Goal: Answer question/provide support: Share knowledge or assist other users

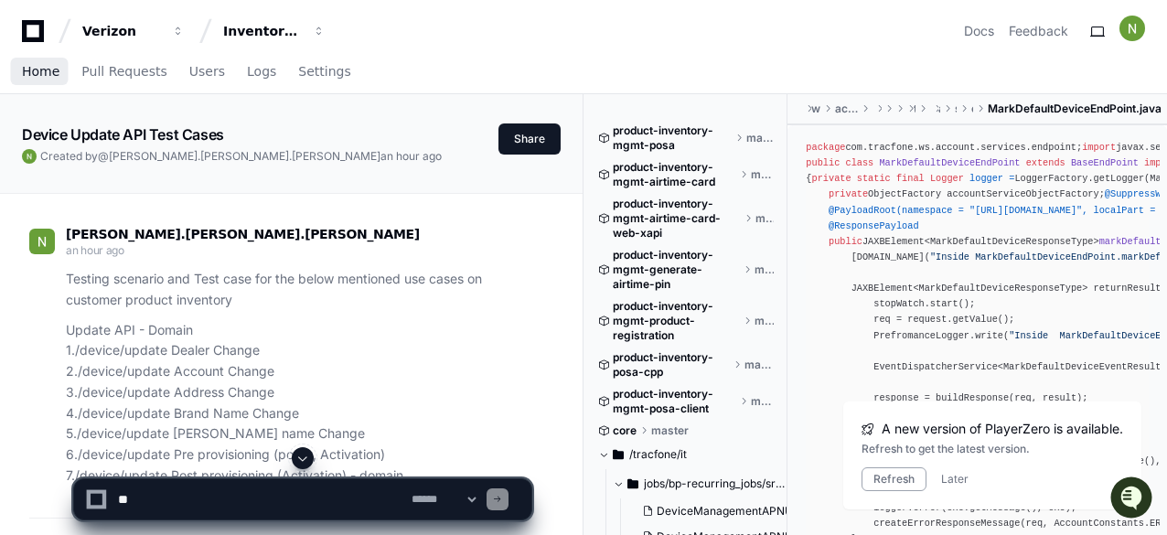
click at [47, 74] on span "Home" at bounding box center [41, 71] width 38 height 11
click at [416, 39] on div "Verizon Inventory Management Docs Feedback" at bounding box center [583, 31] width 1123 height 33
click at [323, 30] on span "button" at bounding box center [319, 31] width 13 height 13
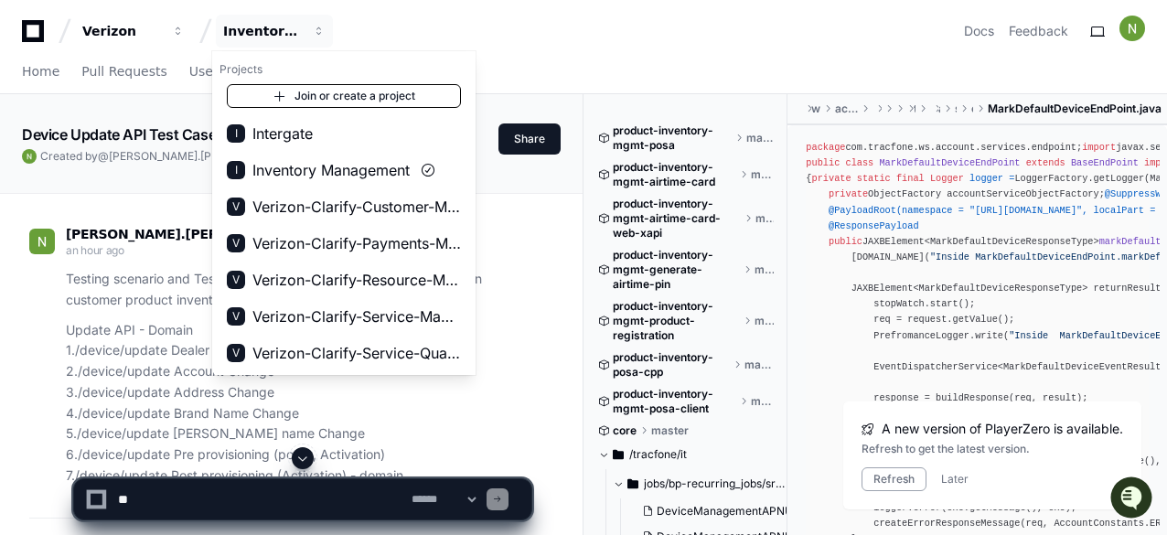
click at [340, 93] on link "Join or create a project" at bounding box center [344, 96] width 234 height 24
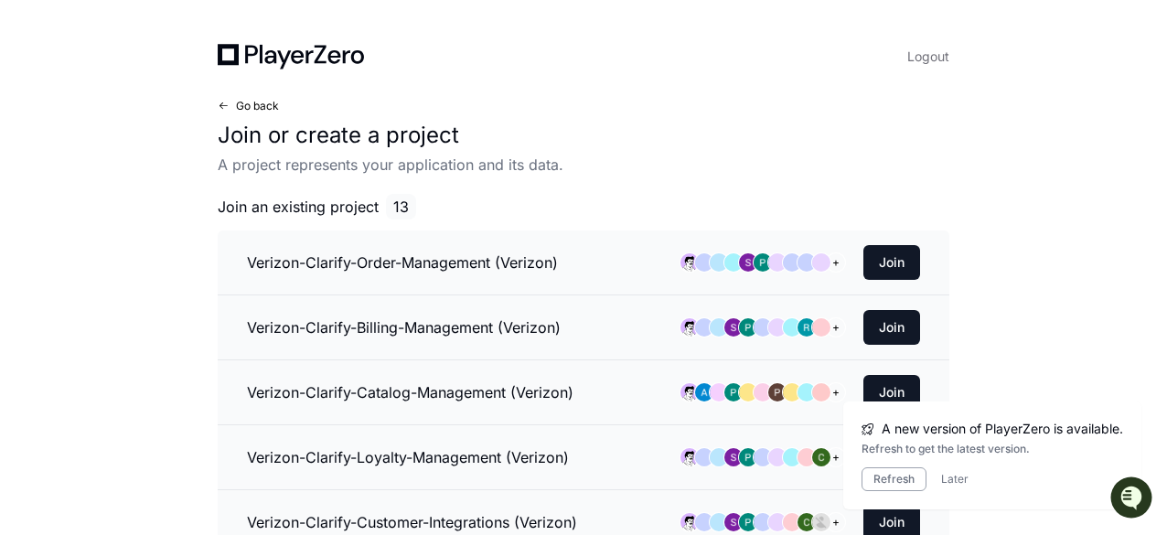
click at [228, 103] on span at bounding box center [223, 106] width 11 height 11
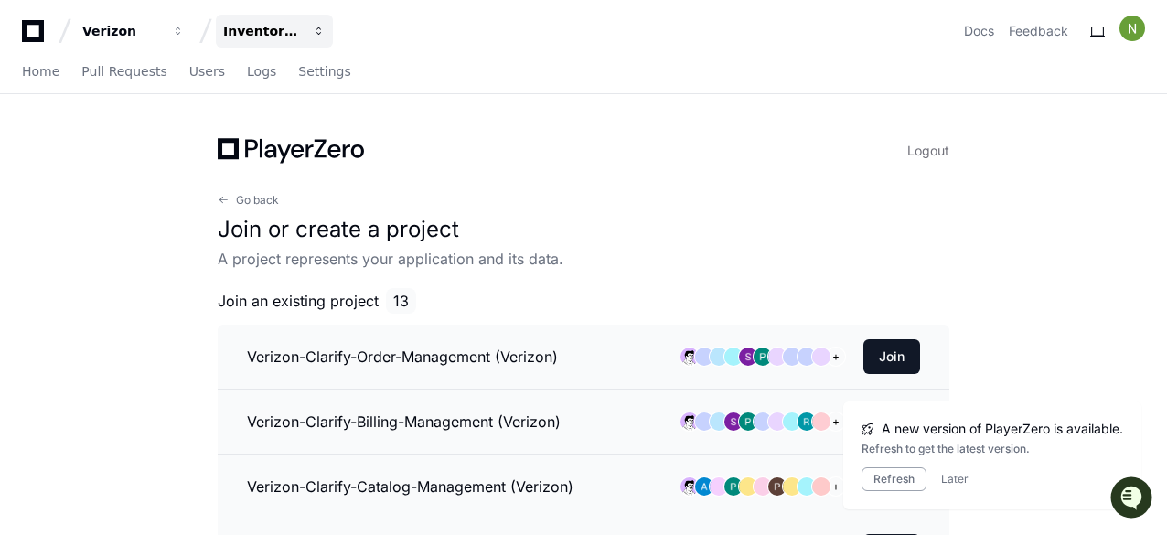
click at [317, 27] on span "button" at bounding box center [319, 31] width 13 height 13
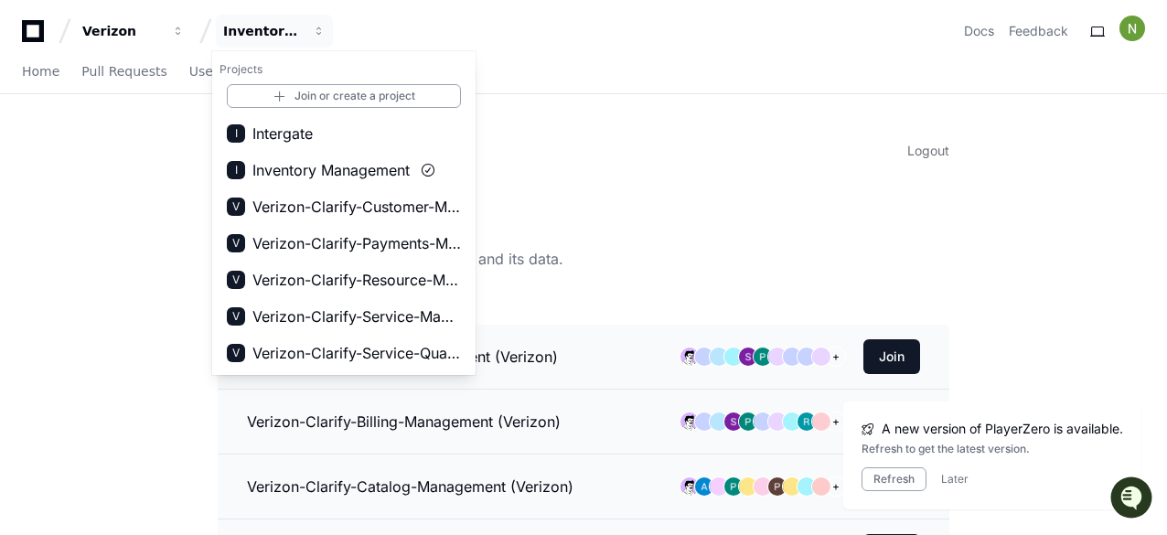
click at [723, 158] on div "Logout" at bounding box center [584, 151] width 732 height 26
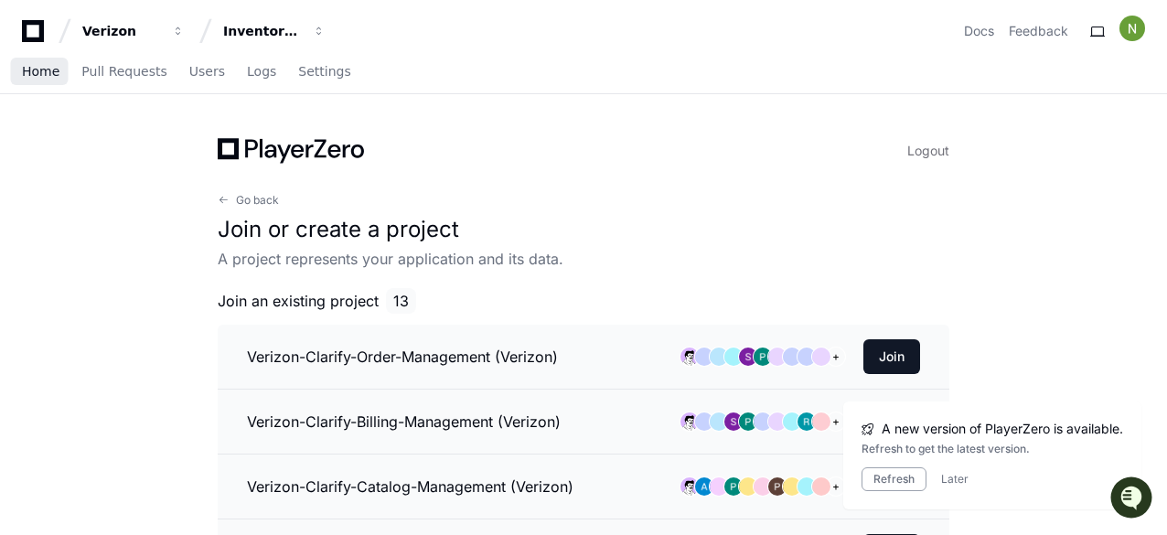
click at [23, 67] on span "Home" at bounding box center [41, 71] width 38 height 11
click at [27, 73] on span "Home" at bounding box center [41, 71] width 38 height 11
click at [45, 74] on span "Home" at bounding box center [41, 71] width 38 height 11
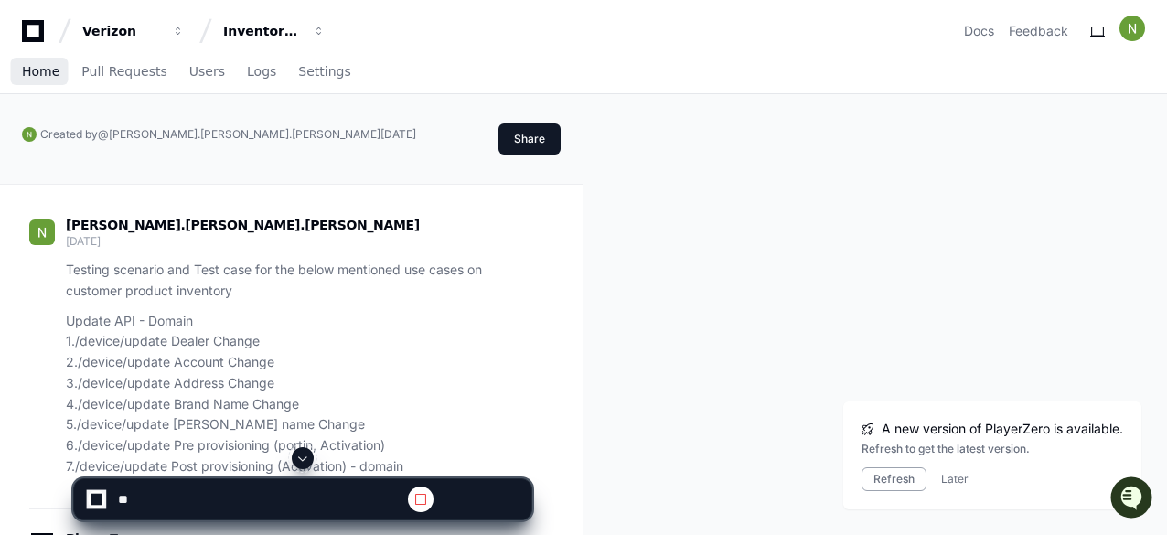
click at [38, 70] on span "Home" at bounding box center [41, 71] width 38 height 11
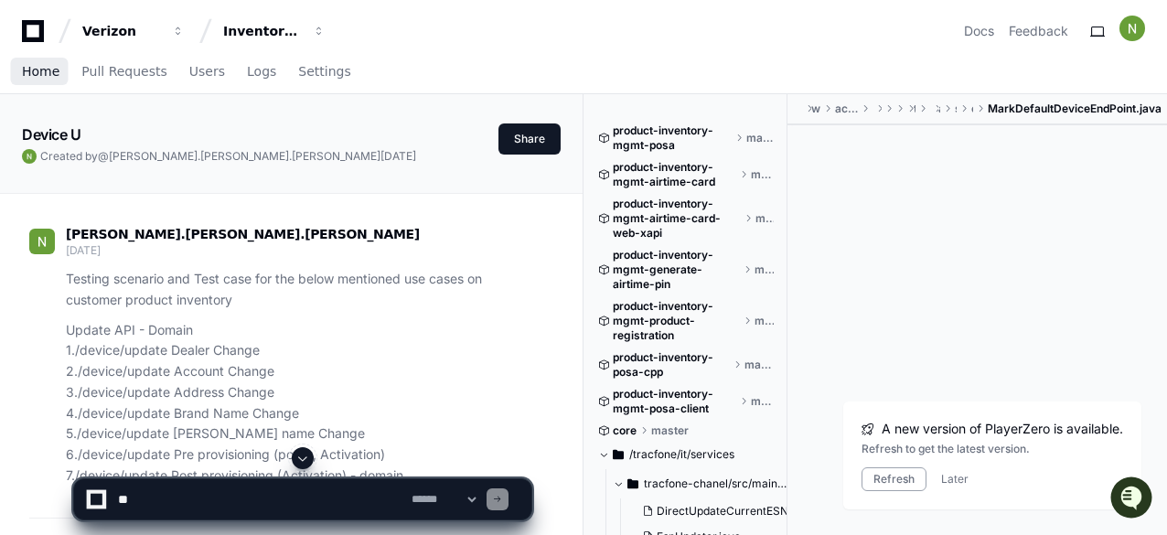
click at [40, 74] on span "Home" at bounding box center [41, 71] width 38 height 11
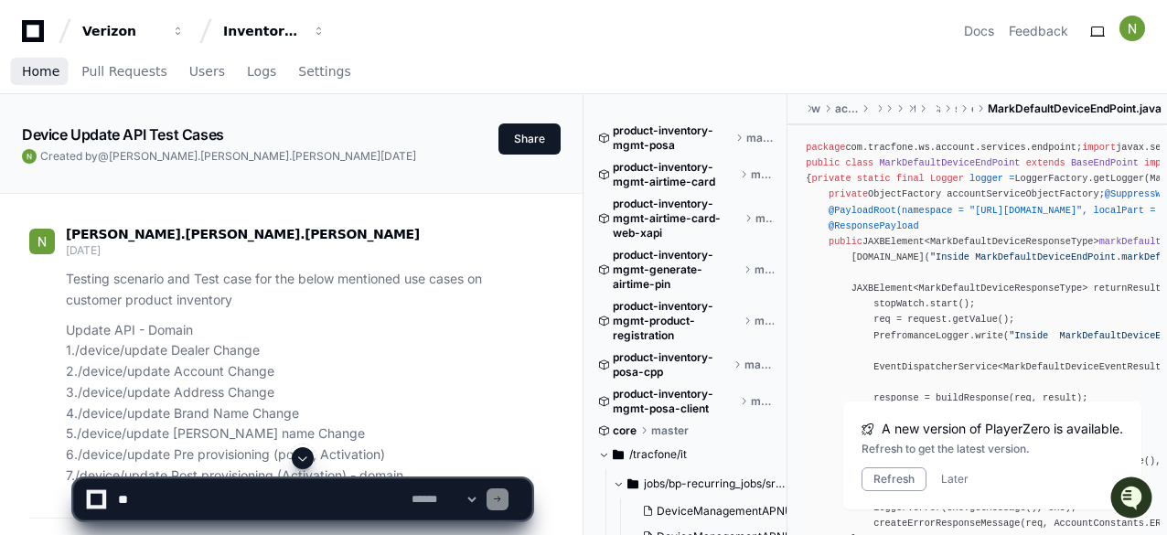
click at [48, 69] on span "Home" at bounding box center [41, 71] width 38 height 11
click at [46, 74] on span "Home" at bounding box center [41, 71] width 38 height 11
click at [37, 81] on link "Home" at bounding box center [41, 72] width 38 height 42
click at [37, 84] on link "Home" at bounding box center [41, 72] width 38 height 42
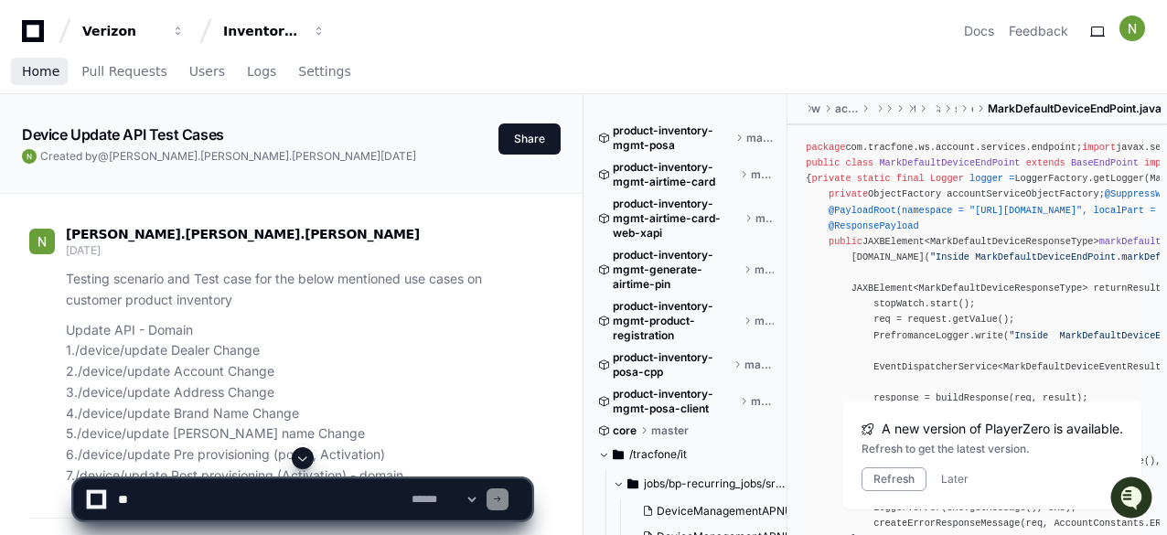
click at [35, 68] on span "Home" at bounding box center [41, 71] width 38 height 11
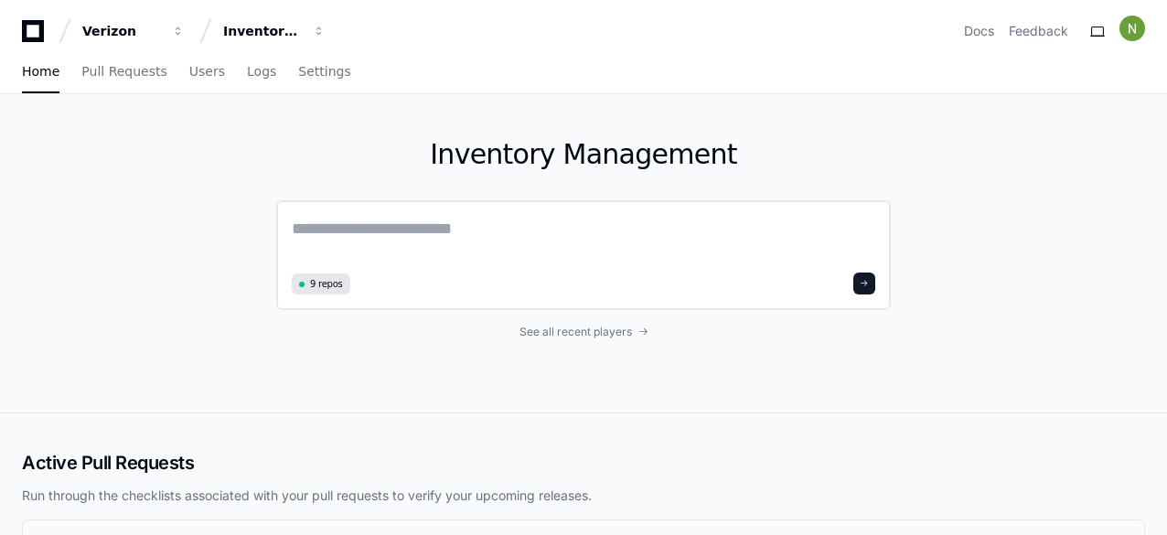
click at [335, 226] on textarea at bounding box center [584, 241] width 584 height 51
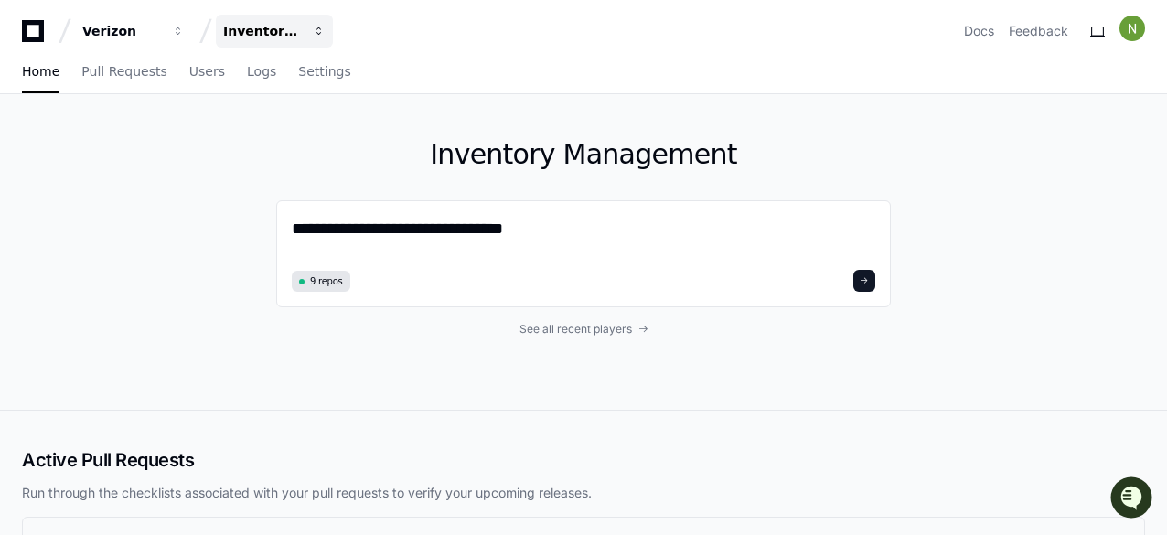
click at [317, 23] on button "Inventory Management" at bounding box center [274, 31] width 117 height 33
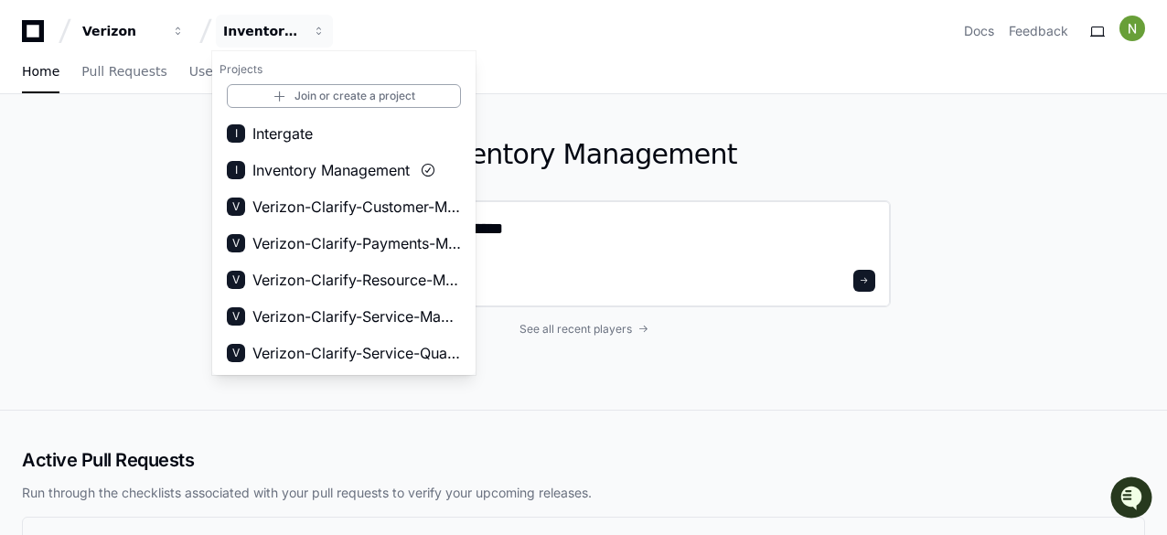
click at [586, 230] on textarea "**********" at bounding box center [584, 240] width 584 height 48
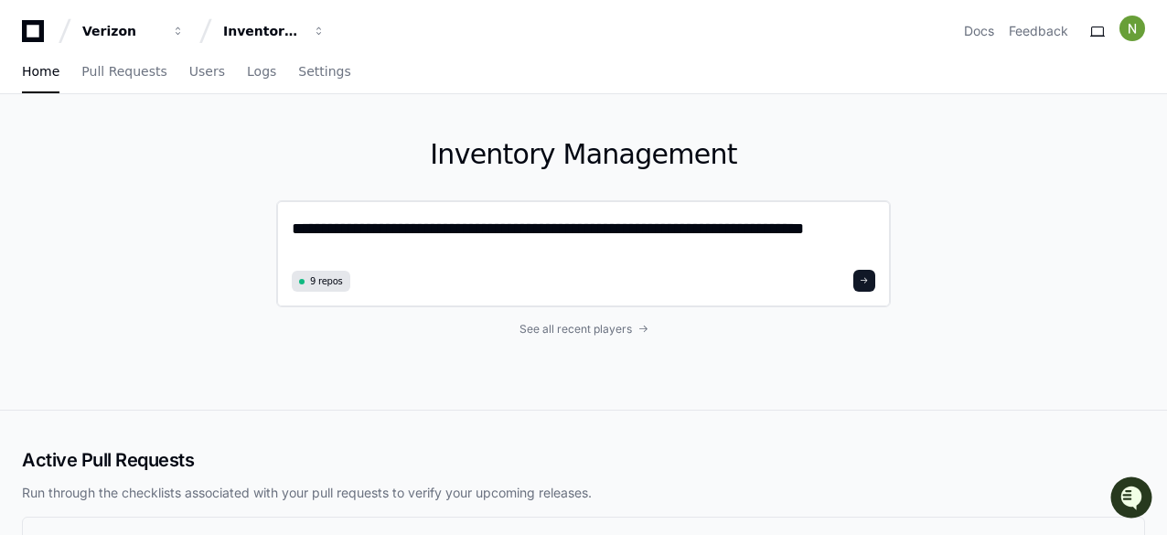
type textarea "**********"
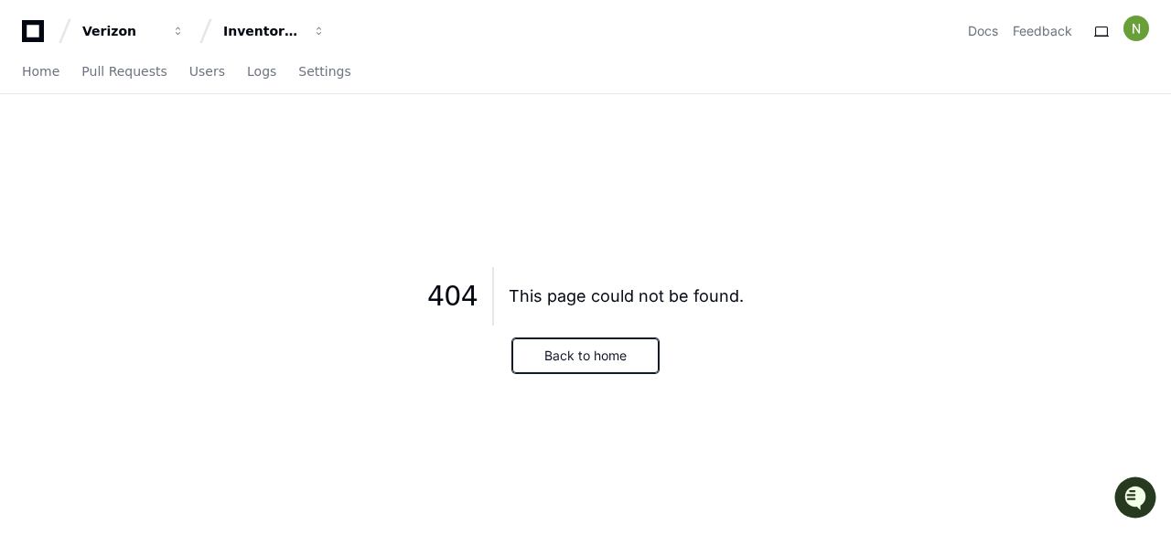
click at [613, 367] on button "Back to home" at bounding box center [585, 355] width 146 height 35
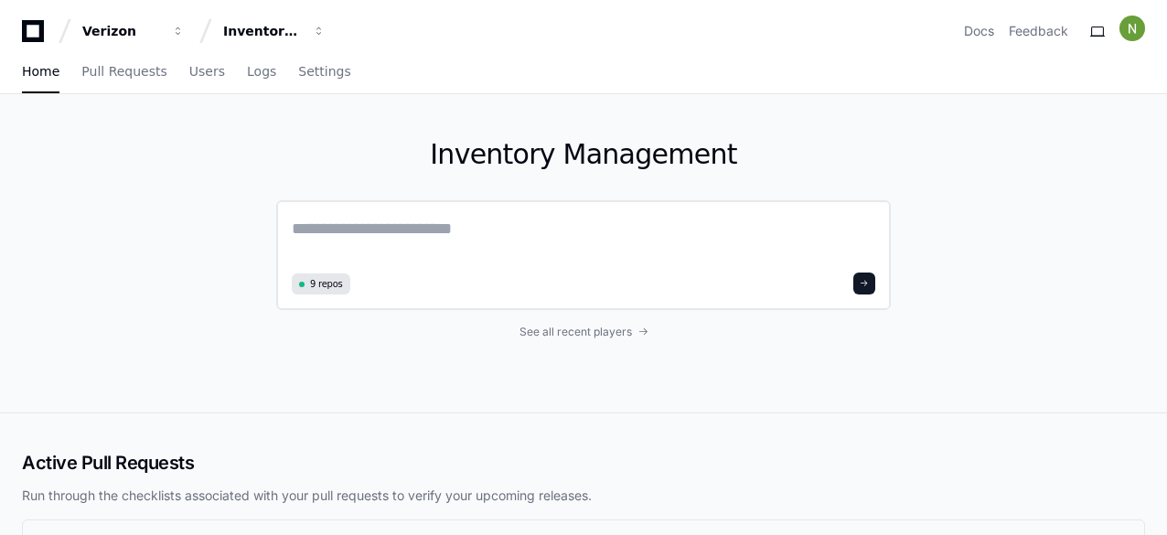
click at [331, 224] on textarea at bounding box center [584, 241] width 584 height 51
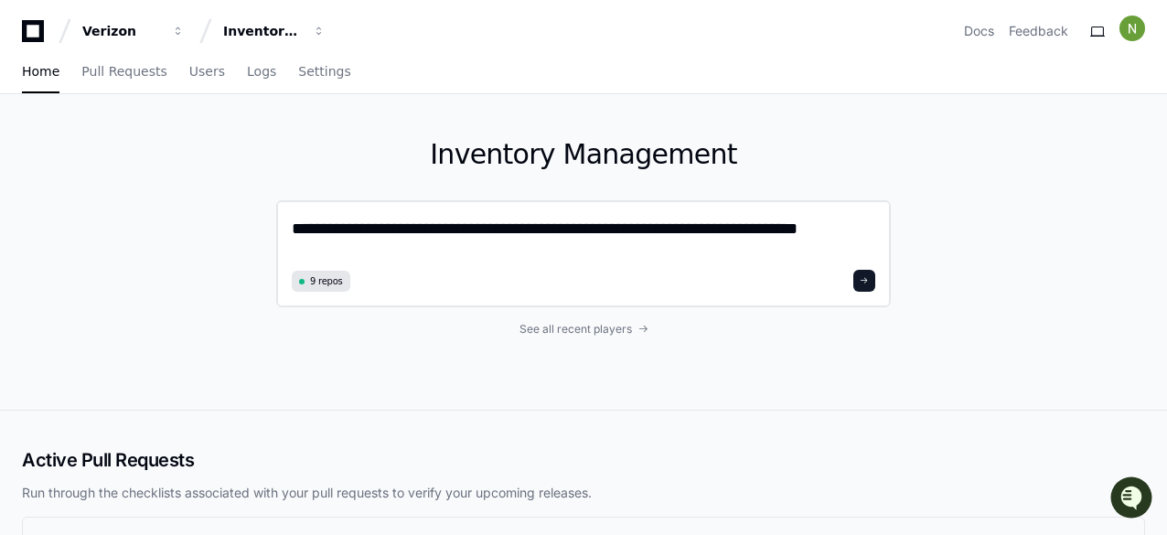
type textarea "**********"
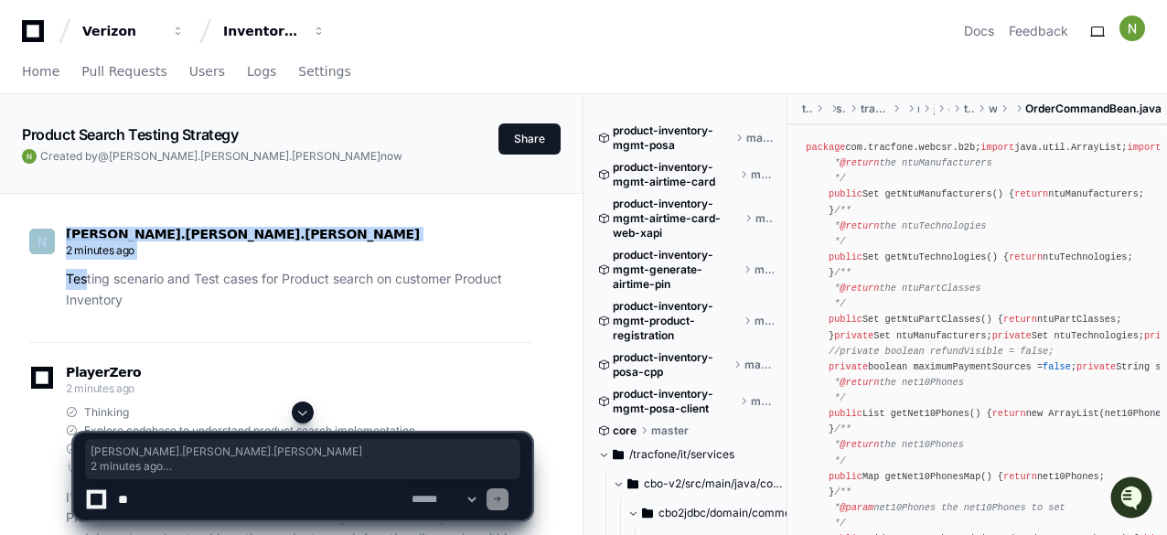
drag, startPoint x: 144, startPoint y: 302, endPoint x: 88, endPoint y: 290, distance: 57.1
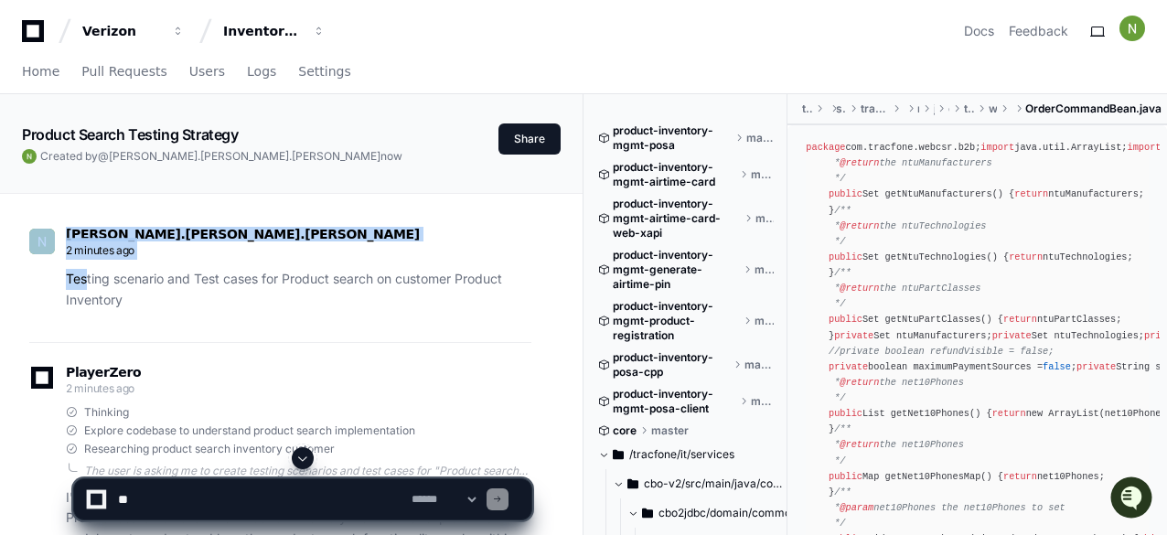
click at [158, 307] on p "Testing scenario and Test cases for Product search on customer Product Inventory" at bounding box center [299, 290] width 466 height 42
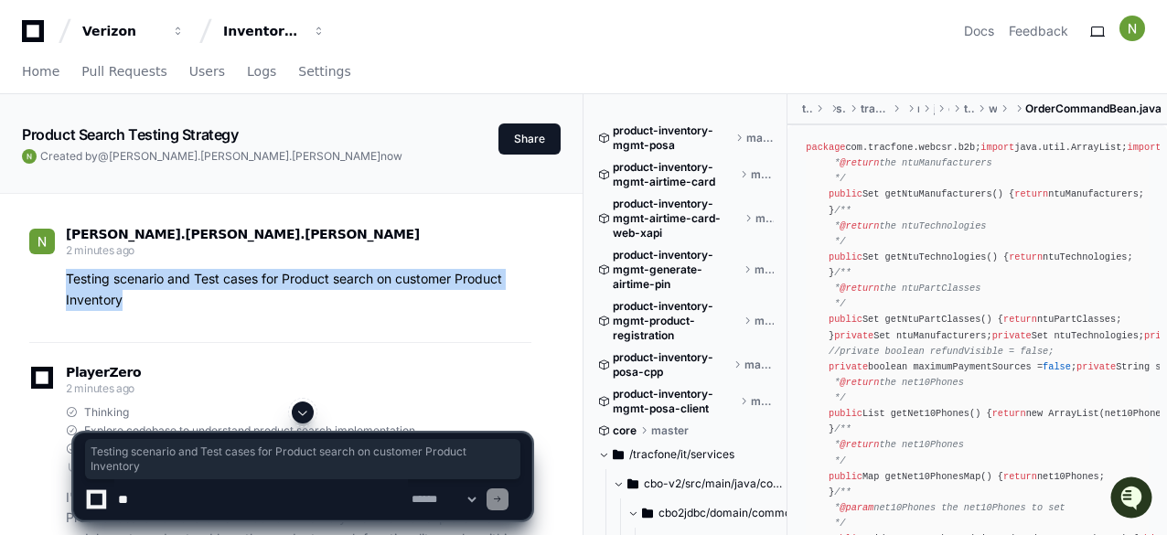
drag, startPoint x: 144, startPoint y: 304, endPoint x: 66, endPoint y: 277, distance: 82.2
click at [66, 277] on p "Testing scenario and Test cases for Product search on customer Product Inventory" at bounding box center [299, 290] width 466 height 42
click at [203, 320] on div "[PERSON_NAME].[PERSON_NAME].[PERSON_NAME] 2 minutes ago Testing scenario and Te…" at bounding box center [280, 273] width 502 height 137
copy p "Testing scenario and Test cases for Product search on customer Product Inventory"
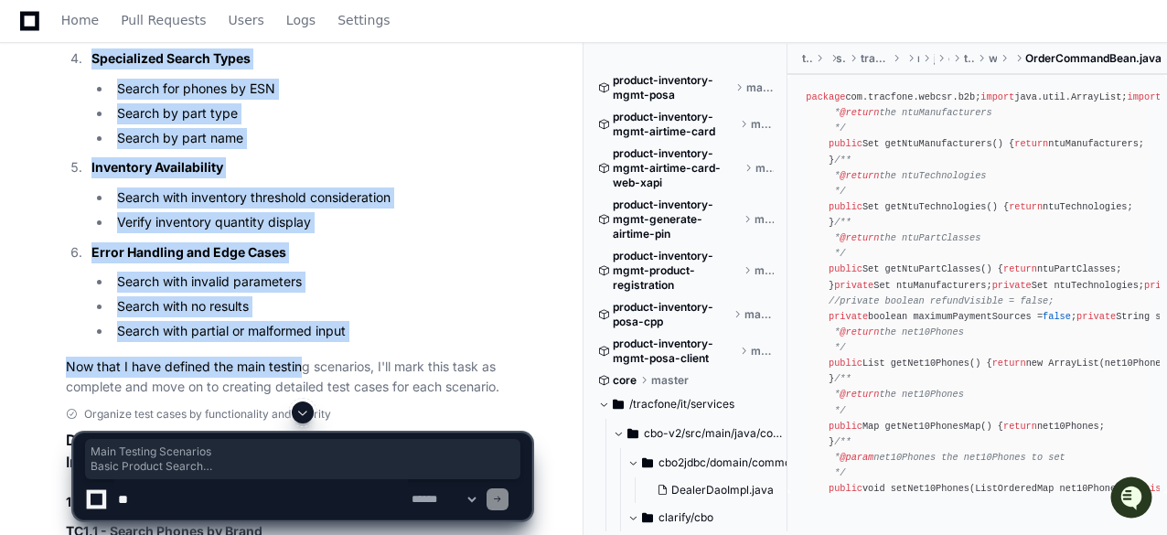
scroll to position [1647, 0]
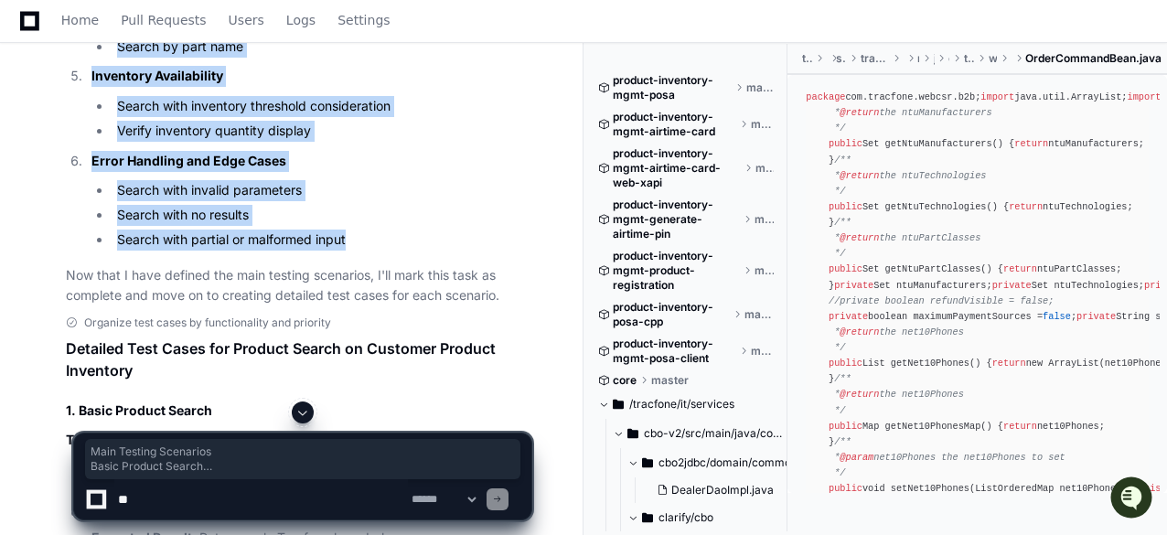
drag, startPoint x: 67, startPoint y: 152, endPoint x: 368, endPoint y: 234, distance: 312.0
copy article "Main Testing Scenarios Basic Product Search Search by product type (phones, acc…"
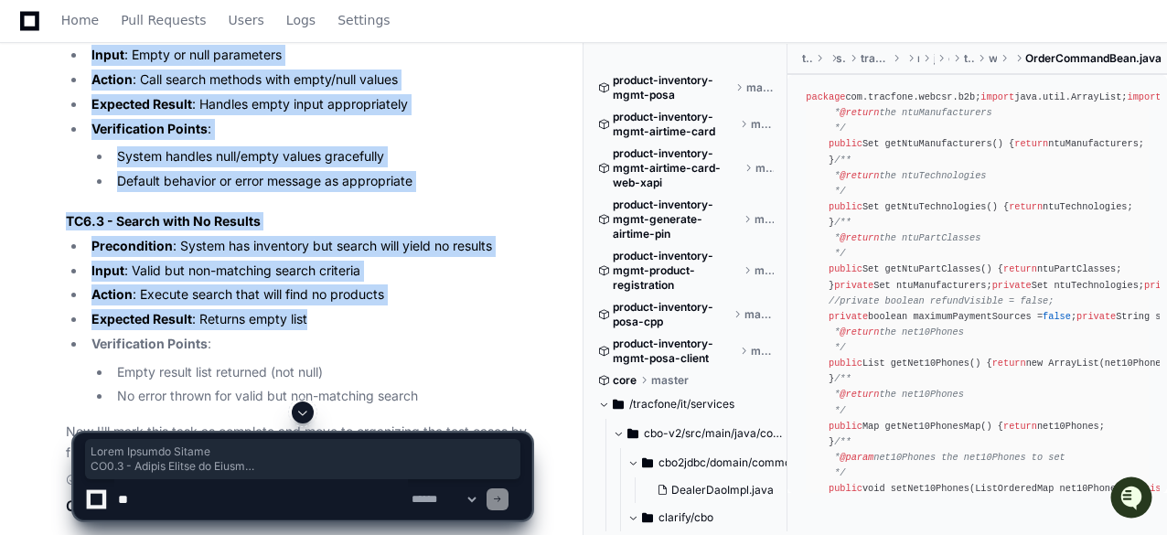
scroll to position [5855, 0]
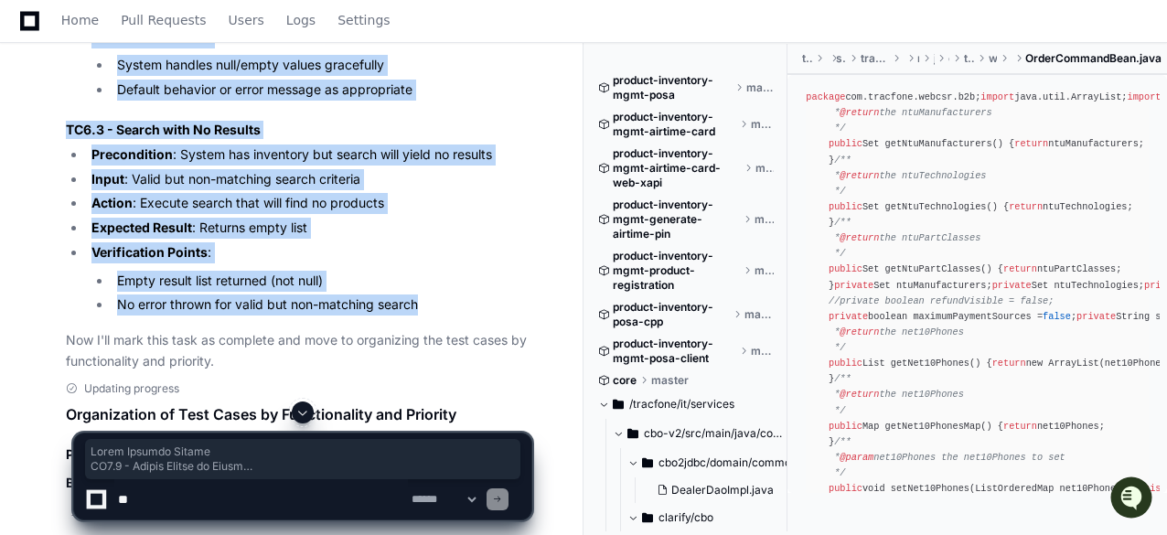
drag, startPoint x: 77, startPoint y: 133, endPoint x: 449, endPoint y: 278, distance: 399.7
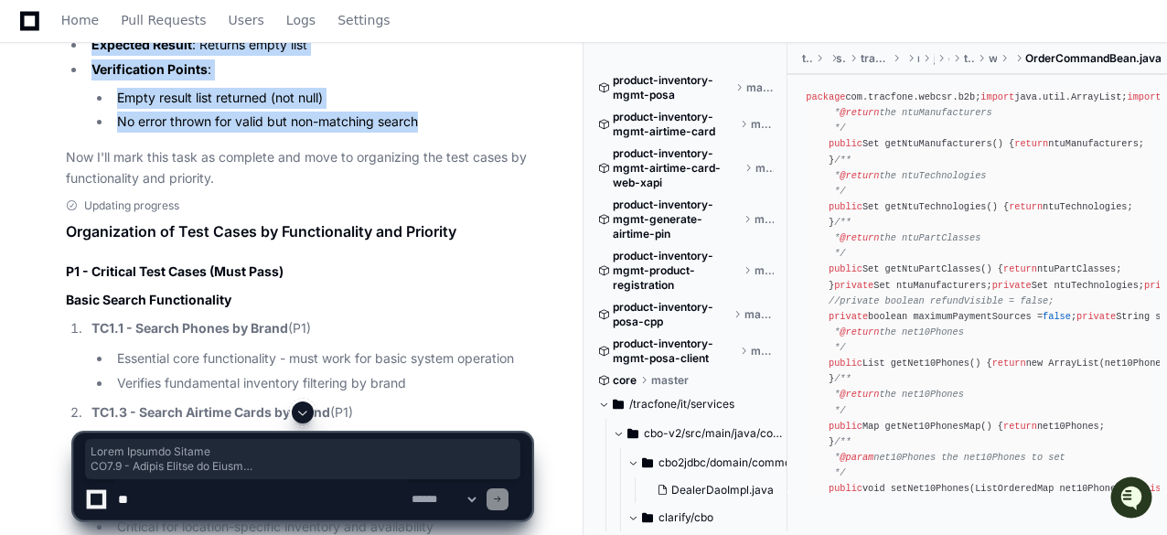
scroll to position [5946, 0]
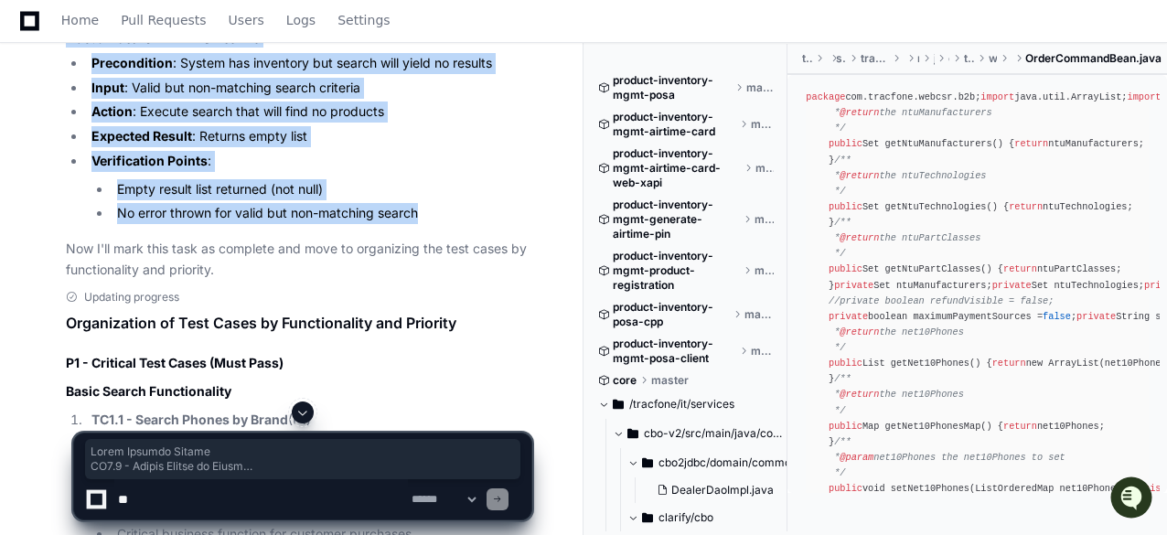
copy article "Basic Product Search TC1.1 - Search Phones by Brand Precondition : System has p…"
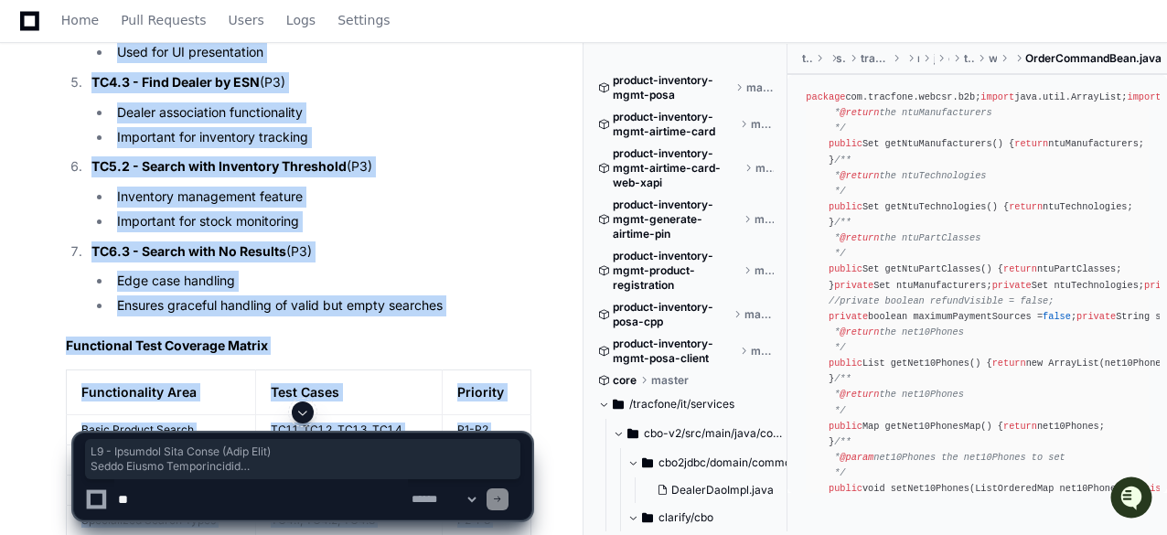
scroll to position [7868, 0]
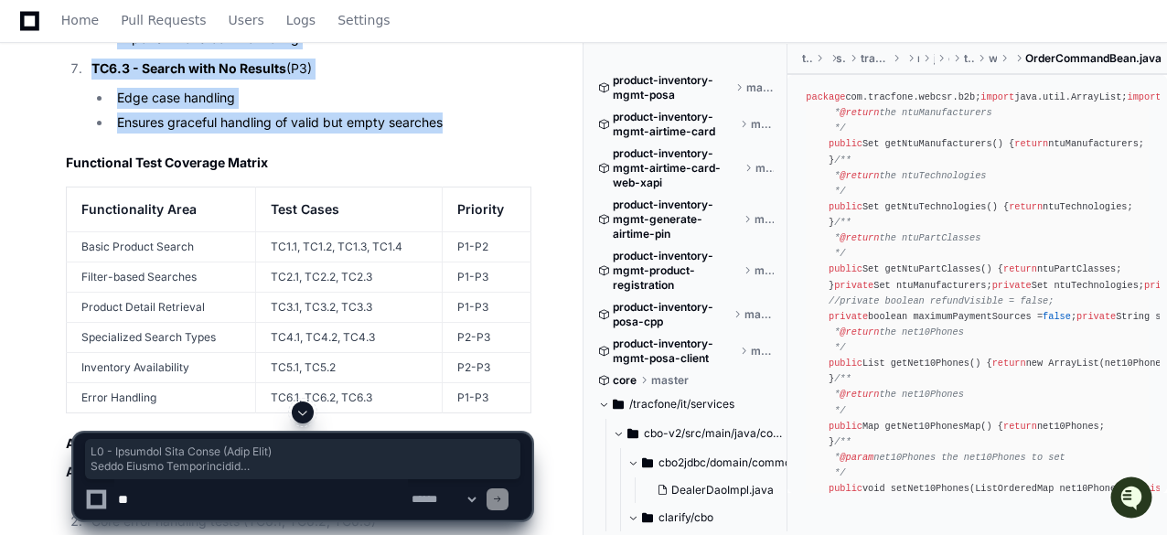
drag, startPoint x: 68, startPoint y: 341, endPoint x: 450, endPoint y: 105, distance: 449.4
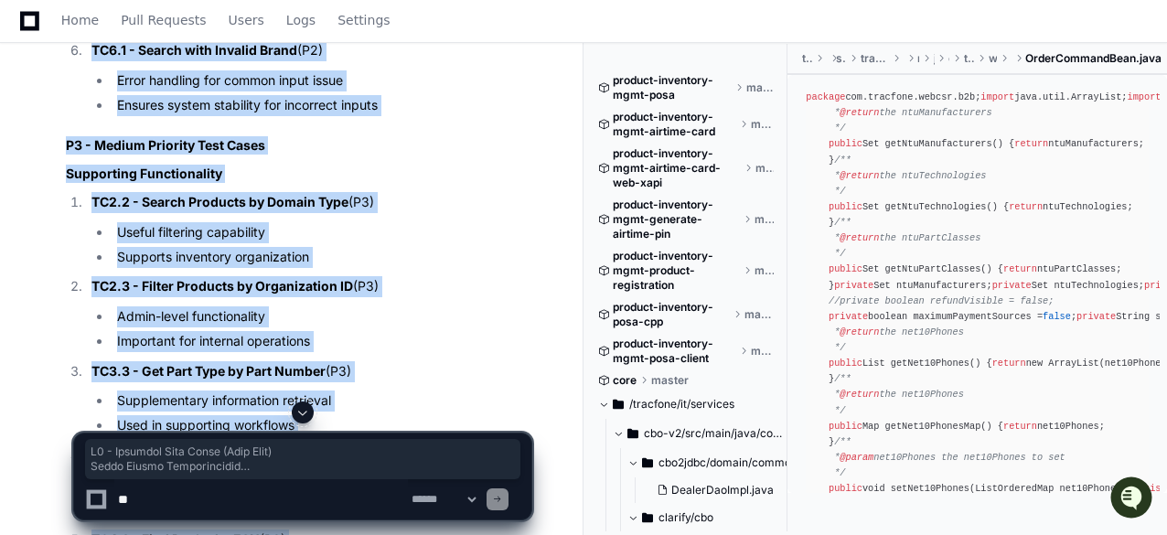
scroll to position [7044, 0]
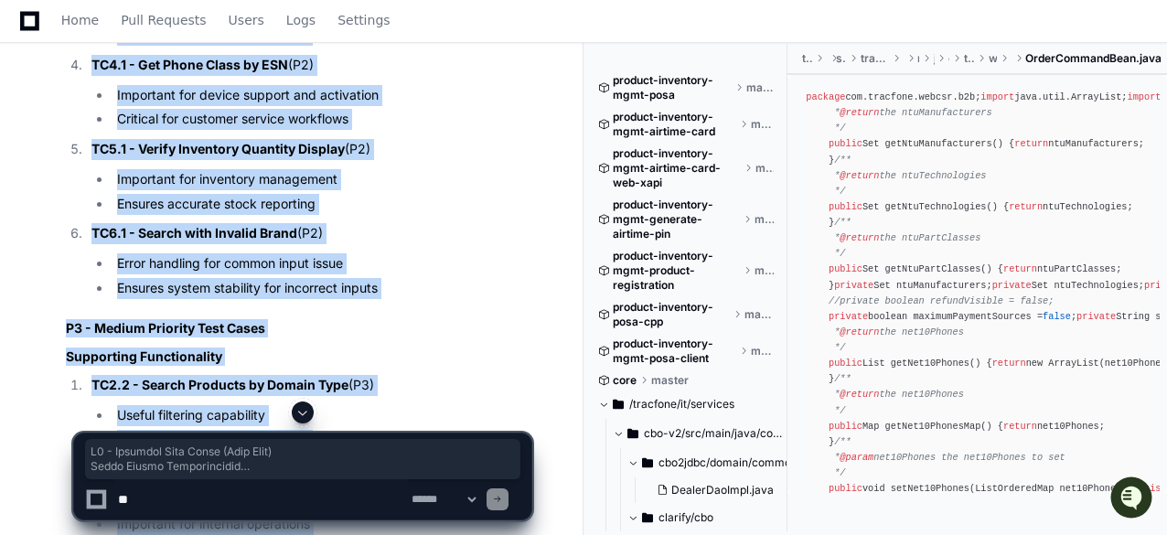
copy article "P1 - Critical Test Cases (Must Pass) Basic Search Functionality TC1.1 - Search …"
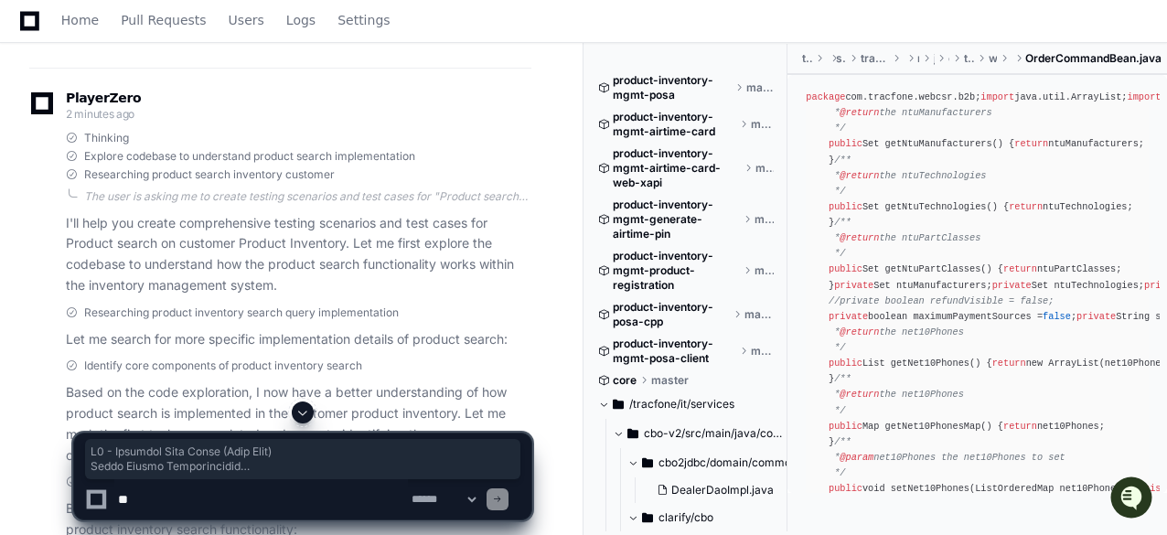
scroll to position [183, 0]
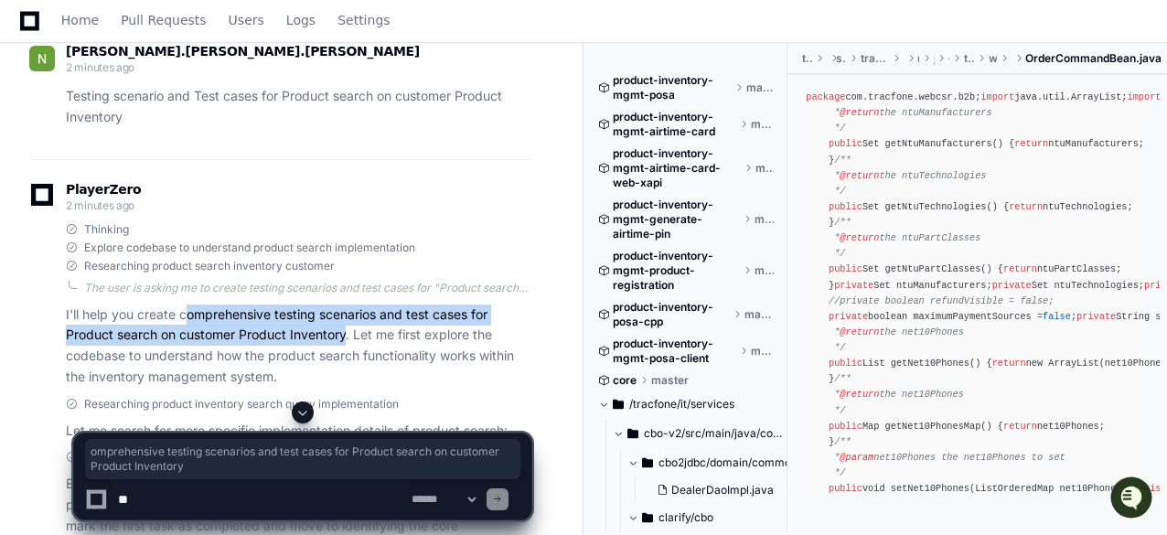
drag, startPoint x: 188, startPoint y: 314, endPoint x: 348, endPoint y: 336, distance: 160.7
click at [348, 336] on p "I'll help you create comprehensive testing scenarios and test cases for Product…" at bounding box center [299, 346] width 466 height 83
copy p "omprehensive testing scenarios and test cases for Product search on customer Pr…"
